Goal: Transaction & Acquisition: Book appointment/travel/reservation

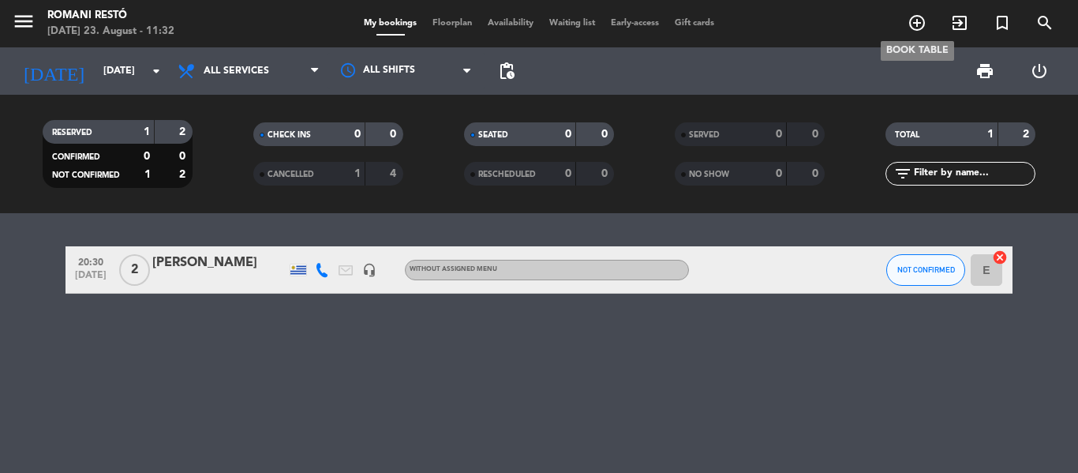
click at [916, 24] on icon "add_circle_outline" at bounding box center [917, 22] width 19 height 19
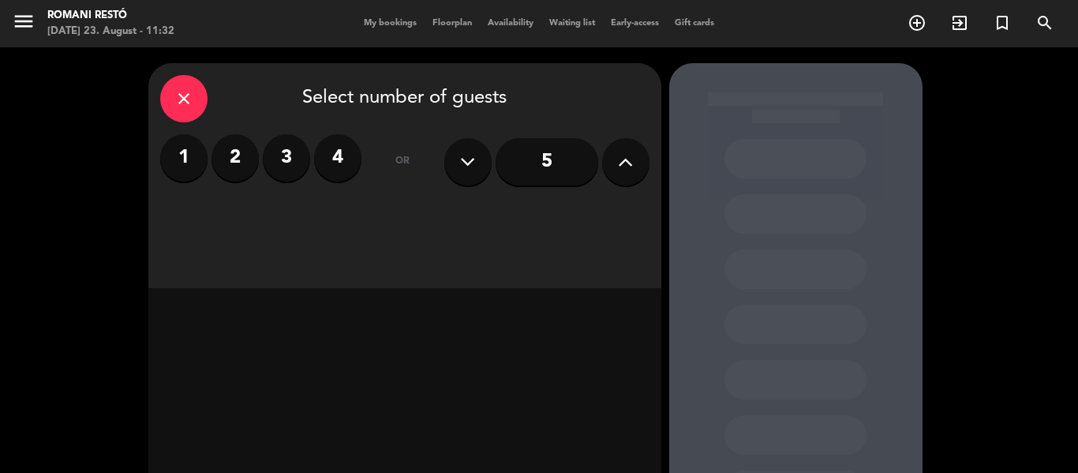
click at [635, 167] on button at bounding box center [625, 161] width 47 height 47
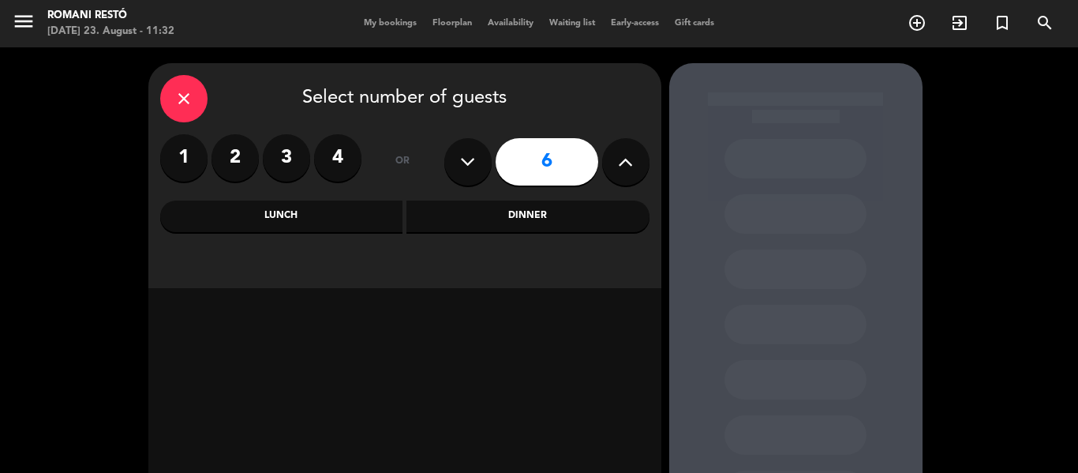
click at [581, 166] on input "6" at bounding box center [547, 161] width 103 height 47
click at [533, 215] on div "Dinner" at bounding box center [527, 216] width 243 height 32
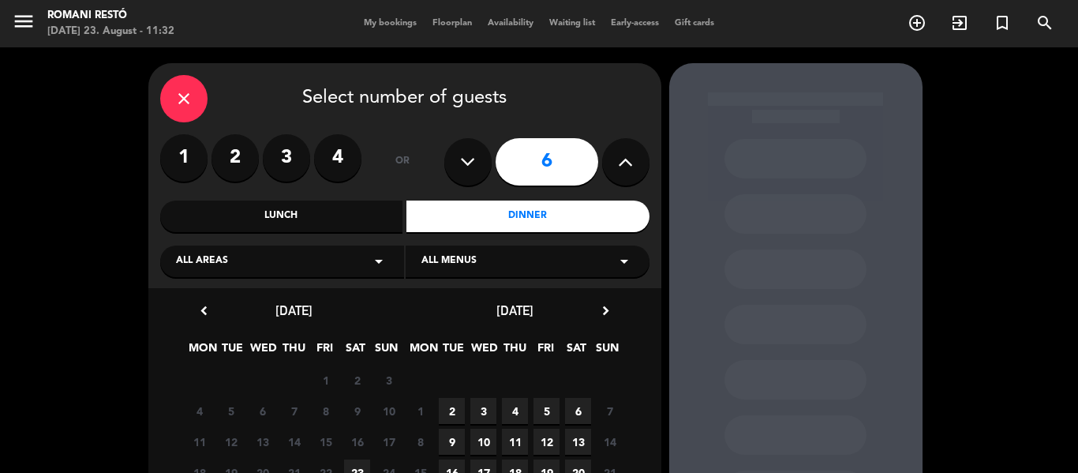
scroll to position [79, 0]
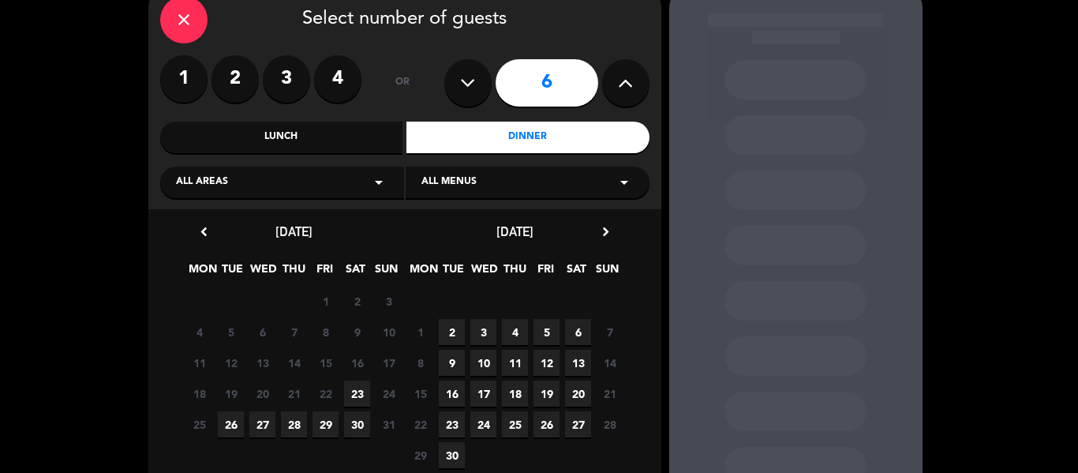
click at [358, 384] on span "23" at bounding box center [357, 393] width 26 height 26
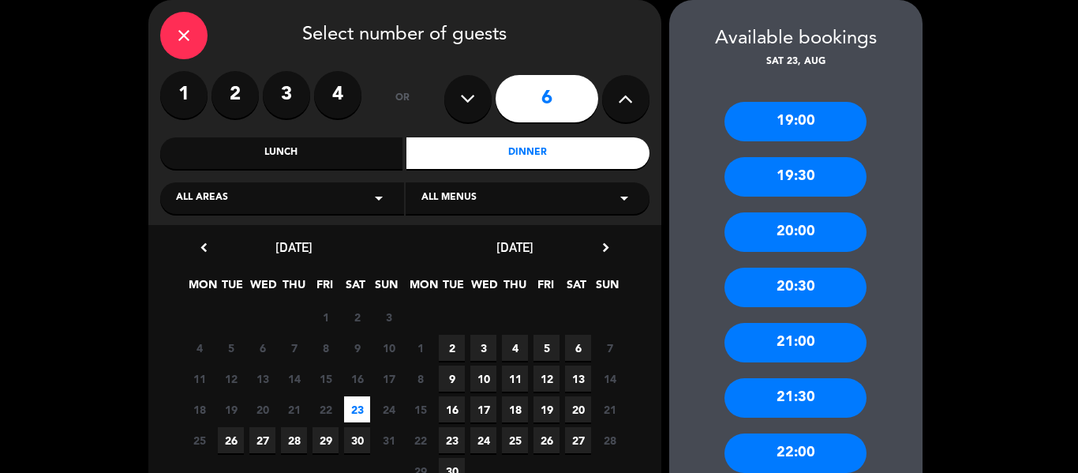
click at [810, 287] on div "20:30" at bounding box center [796, 287] width 142 height 39
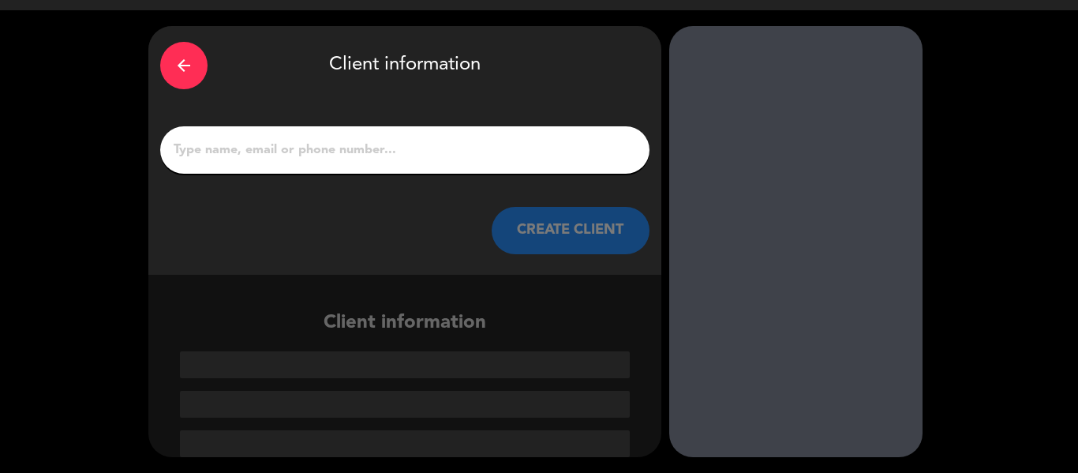
click at [318, 143] on input "1" at bounding box center [405, 150] width 466 height 22
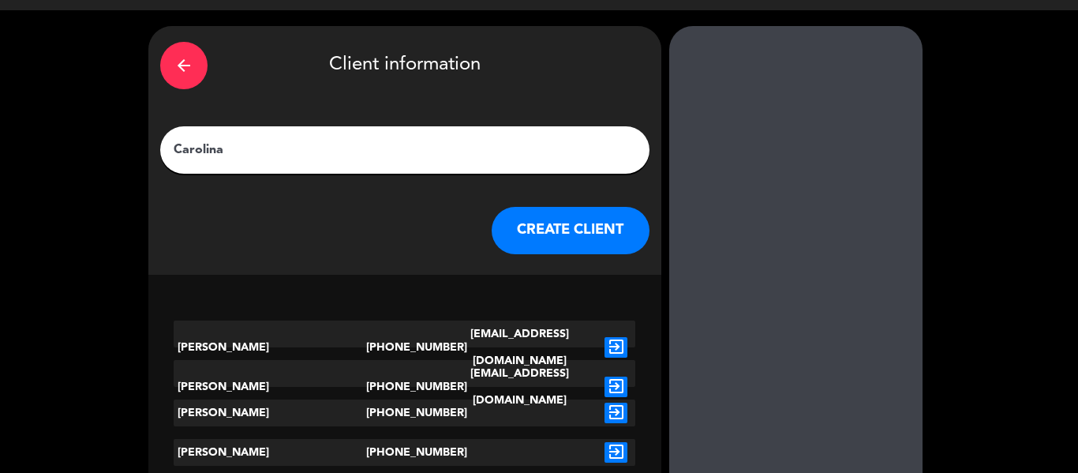
type input "Carolina"
click at [612, 448] on icon "exit_to_app" at bounding box center [616, 452] width 23 height 21
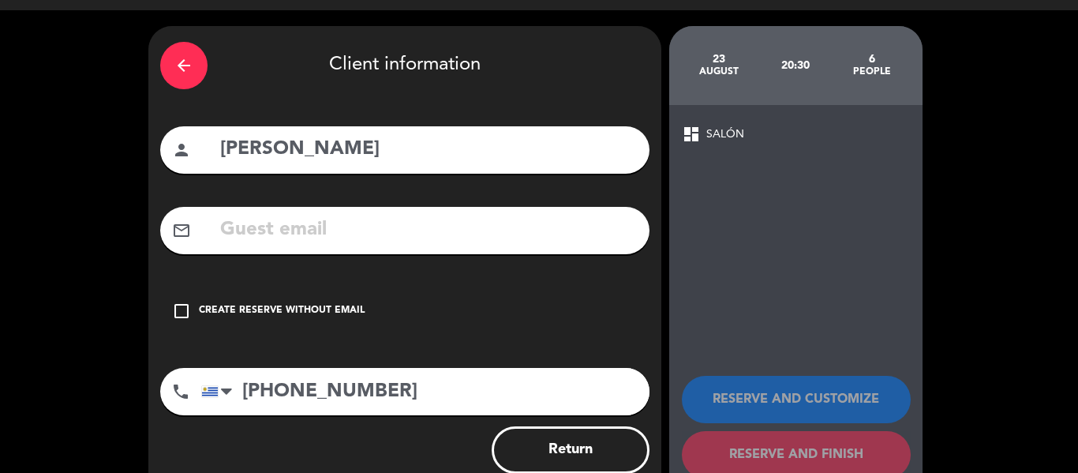
click at [186, 305] on icon "check_box_outline_blank" at bounding box center [181, 311] width 19 height 19
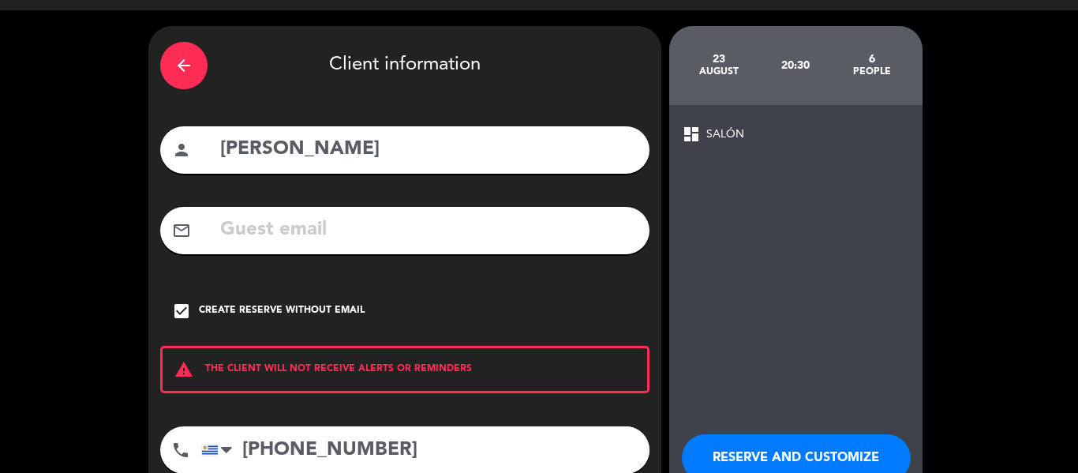
scroll to position [116, 0]
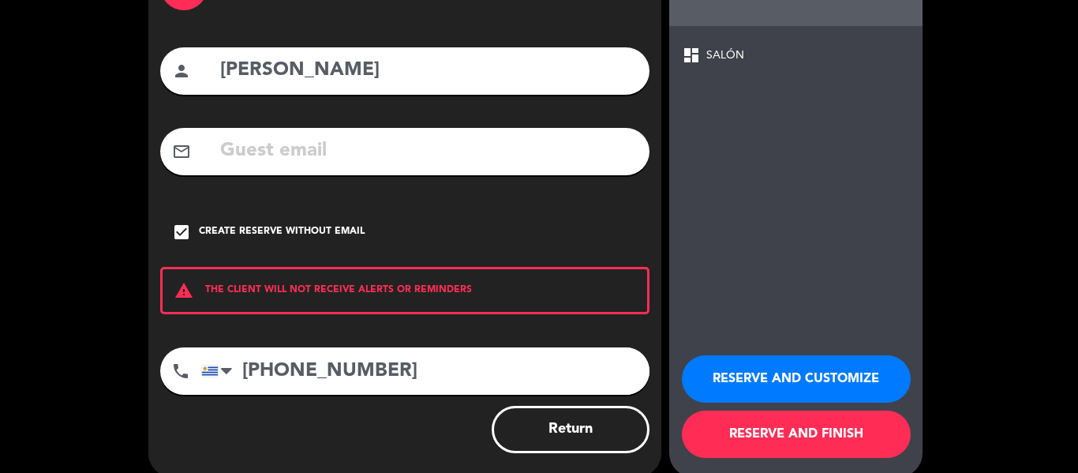
click at [819, 440] on button "RESERVE AND FINISH" at bounding box center [796, 433] width 229 height 47
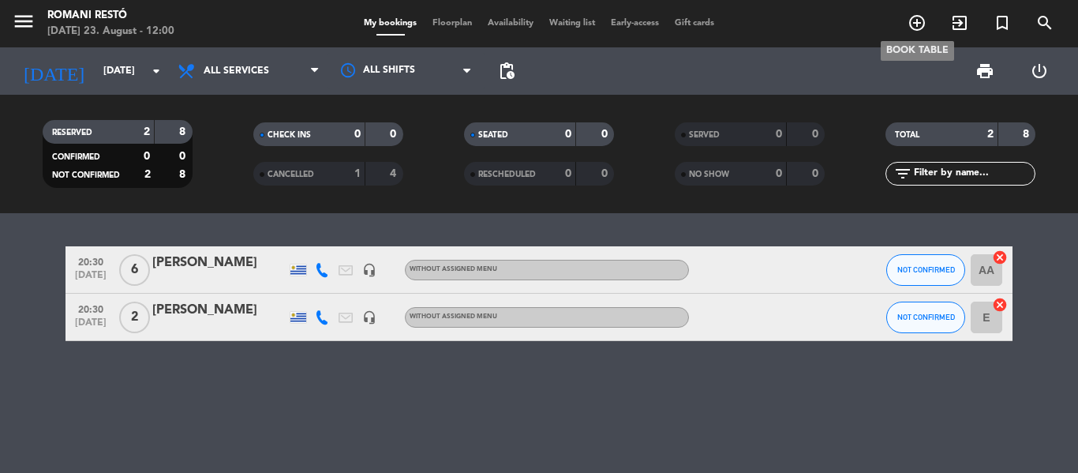
click at [914, 26] on icon "add_circle_outline" at bounding box center [917, 22] width 19 height 19
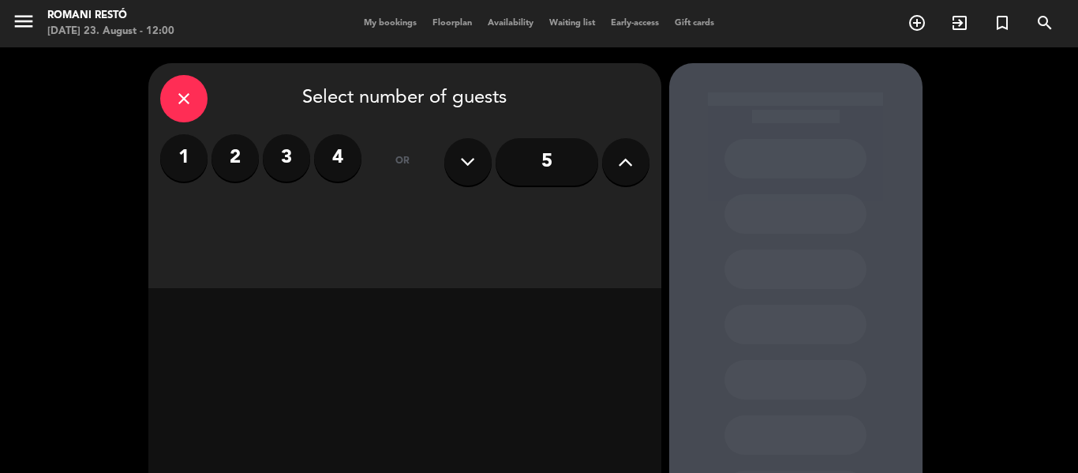
click at [549, 159] on input "5" at bounding box center [547, 161] width 103 height 47
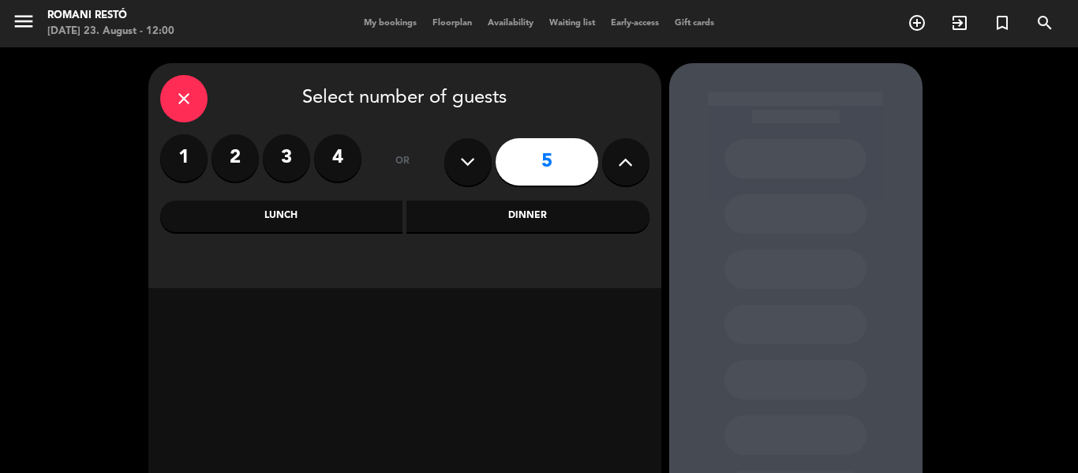
scroll to position [79, 0]
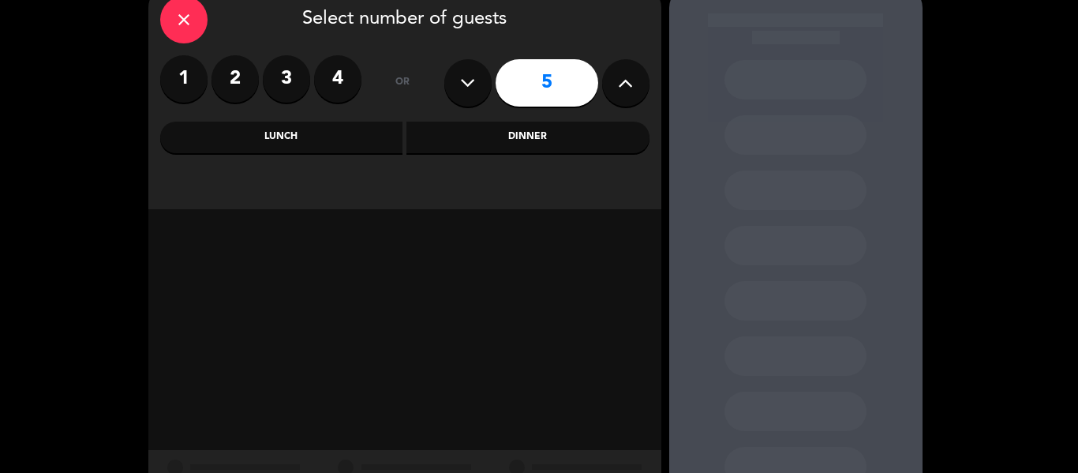
click at [529, 148] on div "Dinner" at bounding box center [527, 138] width 243 height 32
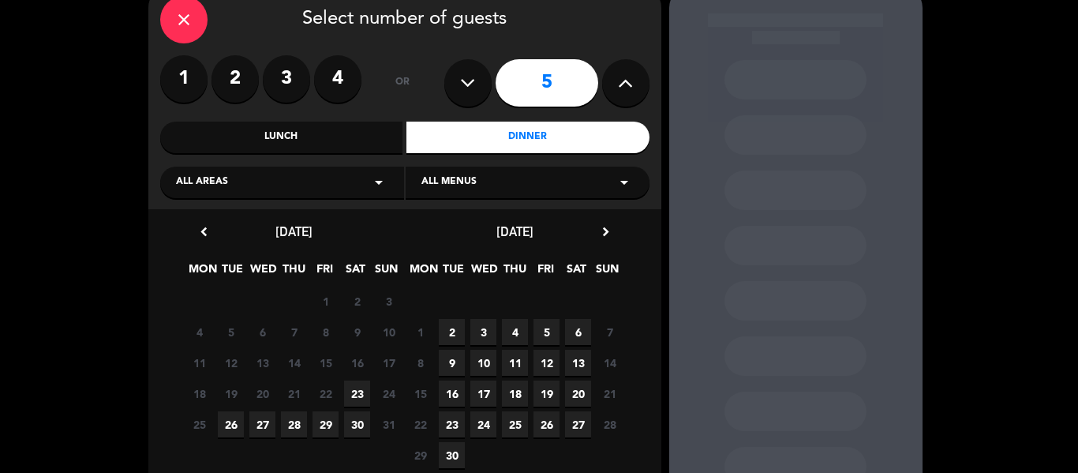
click at [325, 418] on span "29" at bounding box center [326, 424] width 26 height 26
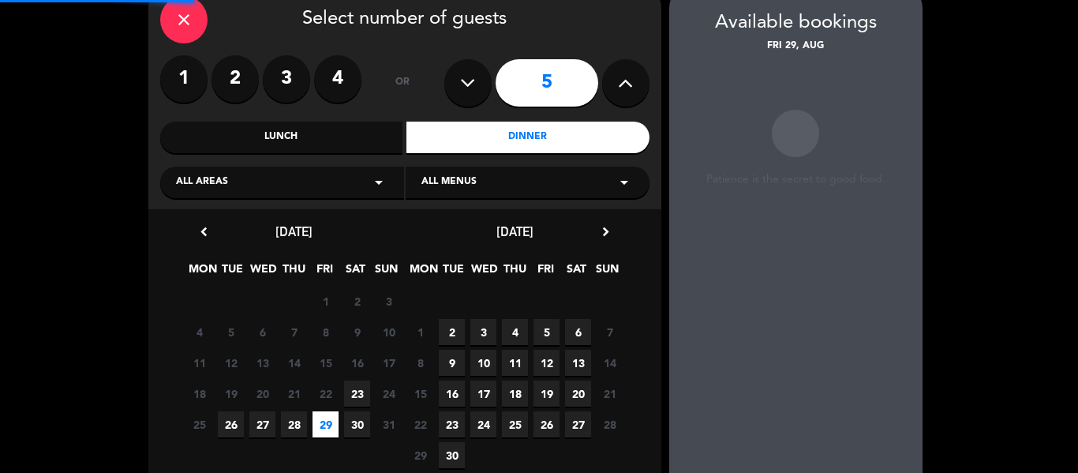
scroll to position [63, 0]
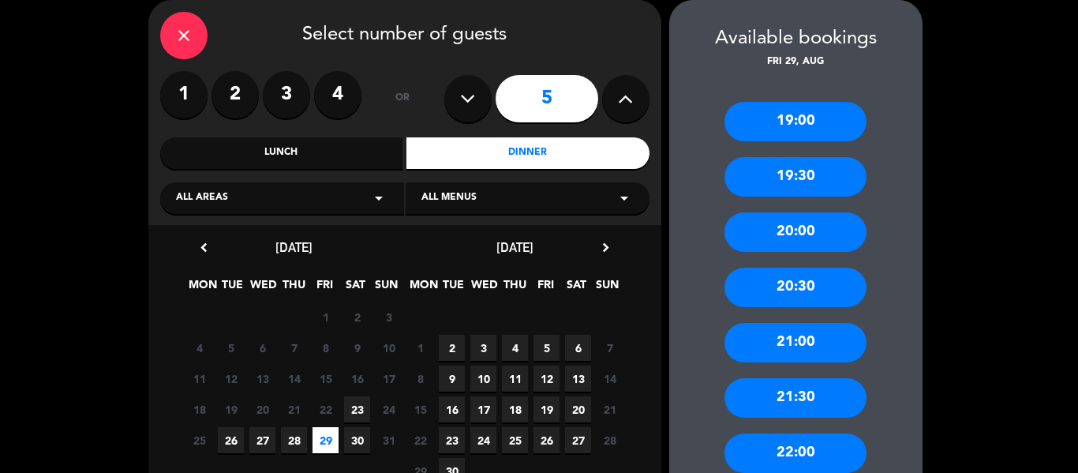
click at [797, 336] on div "21:00" at bounding box center [796, 342] width 142 height 39
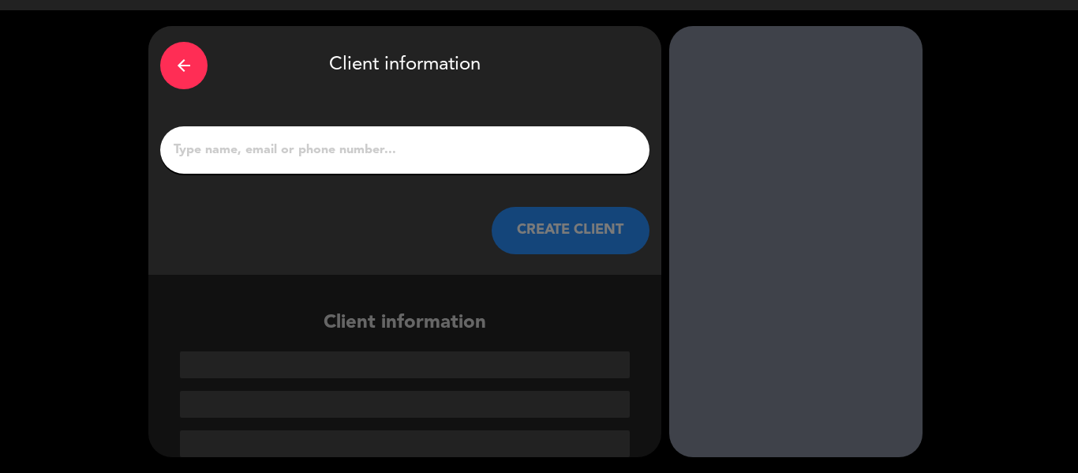
click at [373, 145] on input "1" at bounding box center [405, 150] width 466 height 22
type input "c"
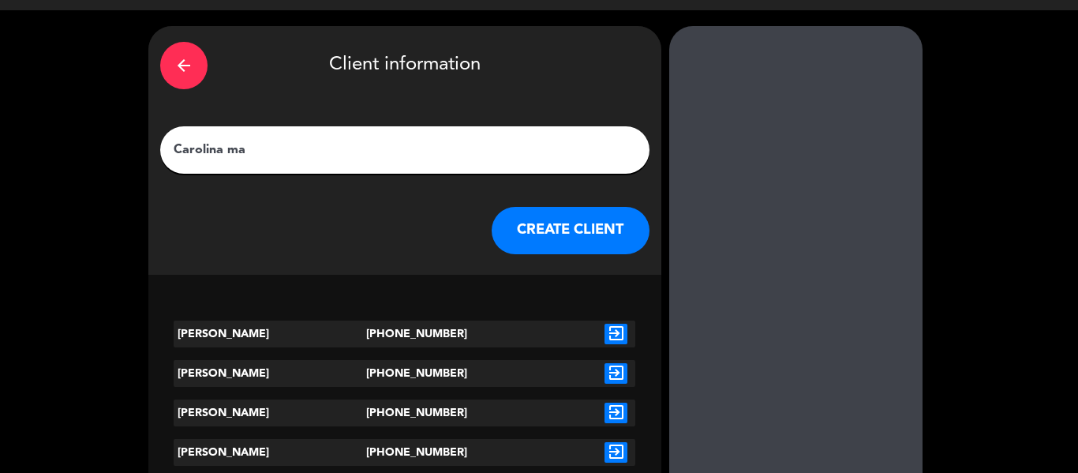
type input "Carolina ma"
click at [609, 332] on icon "exit_to_app" at bounding box center [616, 334] width 23 height 21
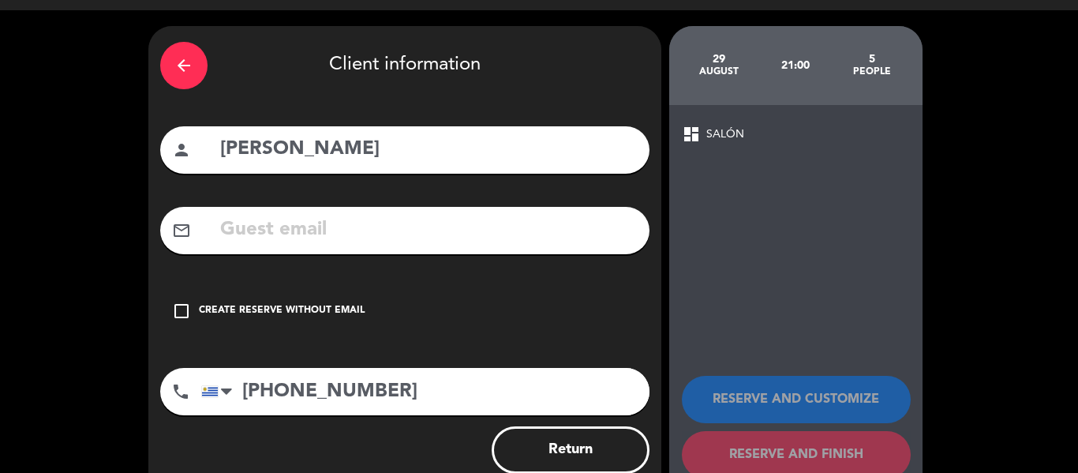
click at [199, 305] on div "Create reserve without email" at bounding box center [282, 311] width 166 height 16
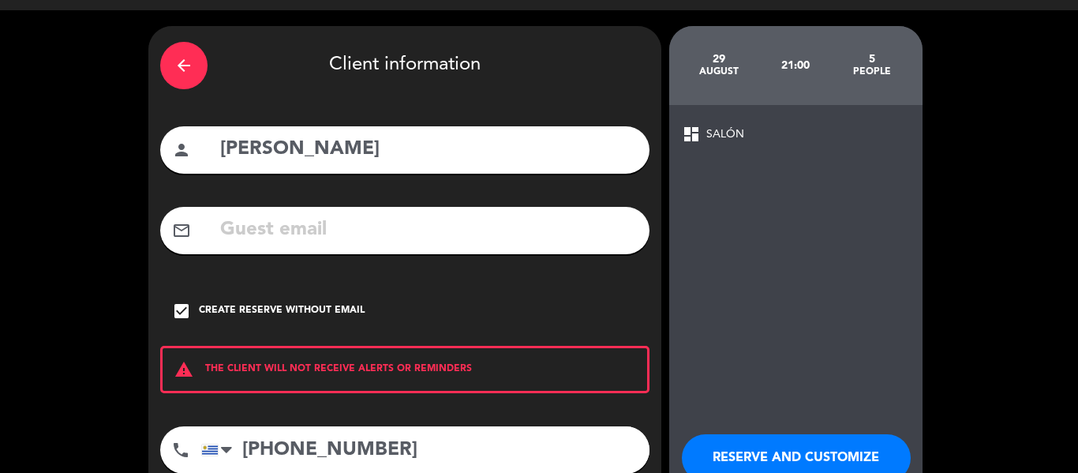
scroll to position [116, 0]
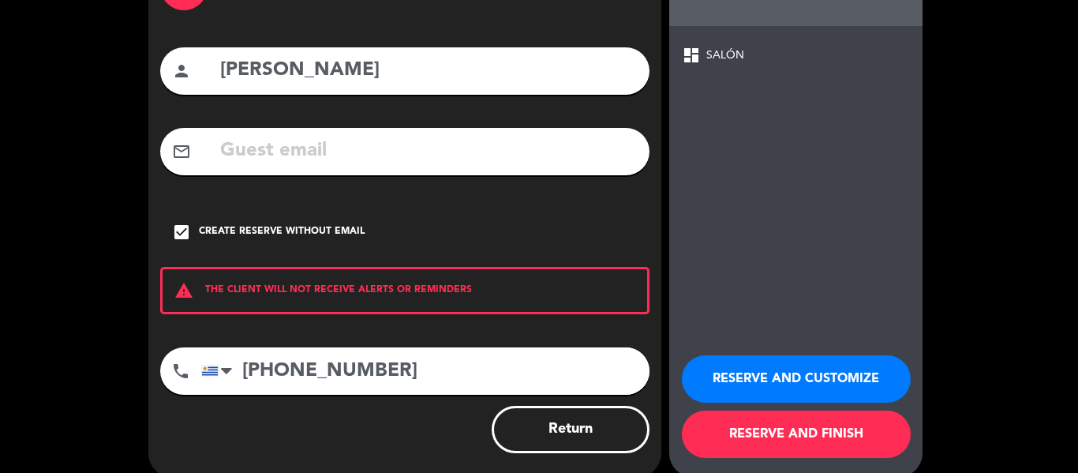
click at [823, 426] on button "RESERVE AND FINISH" at bounding box center [796, 433] width 229 height 47
